Goal: Communication & Community: Answer question/provide support

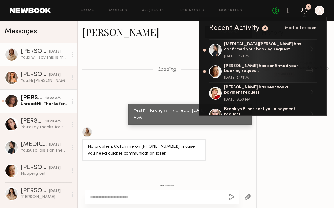
scroll to position [922, 0]
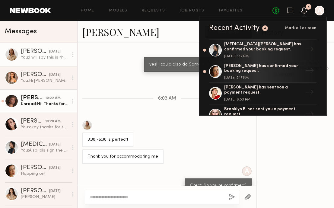
click at [34, 106] on div "Unread: Hi! Thanks for the info! $300/ 2hr with only social usage works for me" at bounding box center [44, 104] width 47 height 6
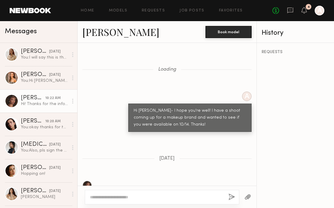
scroll to position [368, 0]
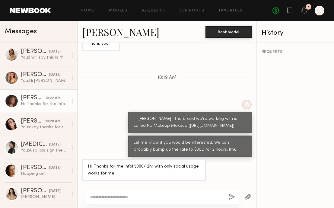
click at [125, 197] on textarea at bounding box center [157, 197] width 134 height 6
click at [129, 192] on div at bounding box center [162, 197] width 154 height 14
click at [118, 197] on textarea at bounding box center [157, 197] width 134 height 6
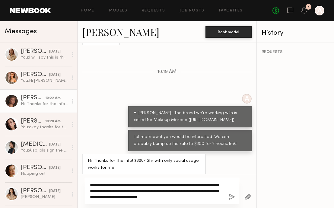
type textarea "**********"
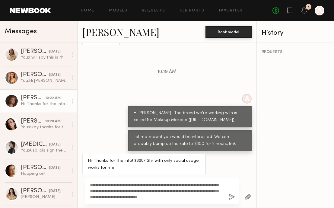
click at [229, 195] on button "button" at bounding box center [231, 197] width 7 height 8
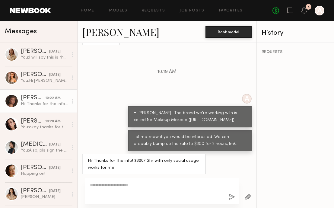
scroll to position [464, 0]
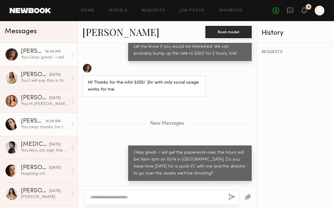
click at [43, 131] on link "[PERSON_NAME] 10:20 AM You: okay thanks for the call & appreciate trying to mak…" at bounding box center [38, 124] width 77 height 23
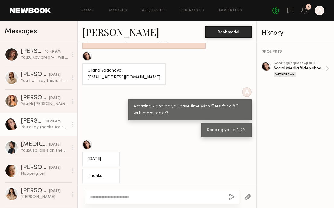
scroll to position [80, 0]
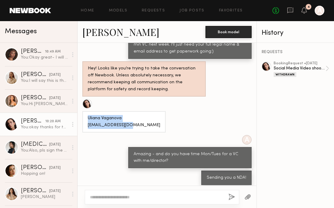
drag, startPoint x: 131, startPoint y: 122, endPoint x: 89, endPoint y: 118, distance: 42.5
click at [89, 118] on div "Uliana Vaganova [EMAIL_ADDRESS][DOMAIN_NAME]" at bounding box center [123, 121] width 83 height 21
copy div "Uliana Vaganova [EMAIL_ADDRESS][DOMAIN_NAME]"
